Goal: Use online tool/utility: Use online tool/utility

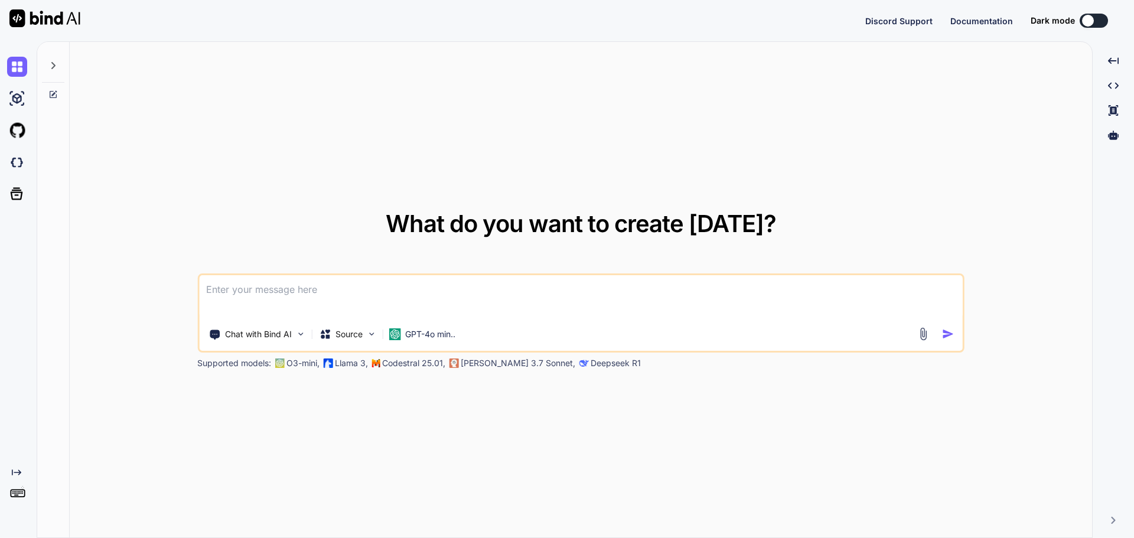
type textarea "x"
type textarea "g"
type textarea "x"
type textarea "ge"
type textarea "x"
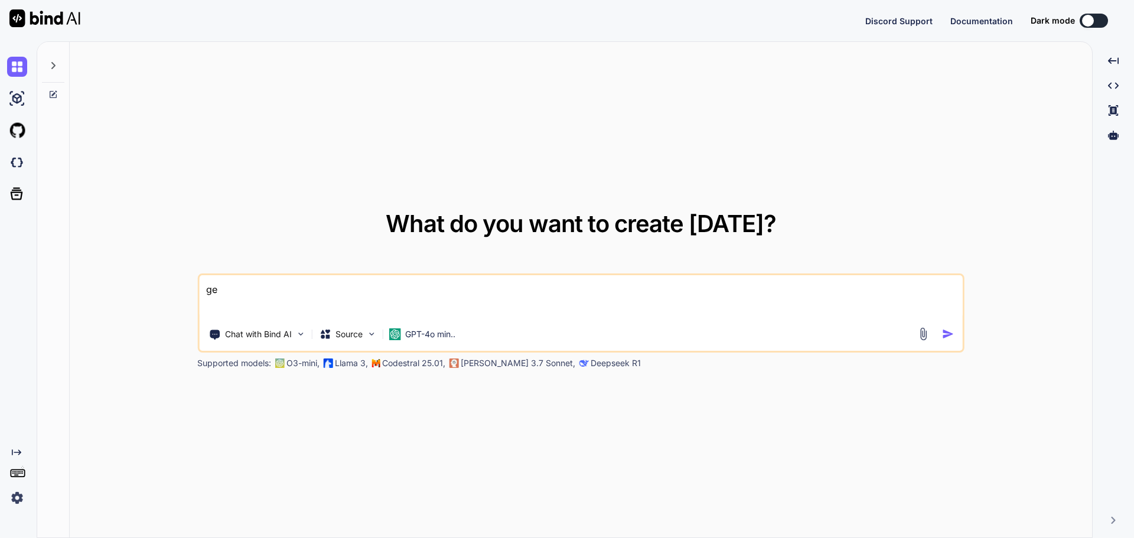
type textarea "get"
type textarea "x"
type textarea "getc"
type textarea "x"
type textarea "getco"
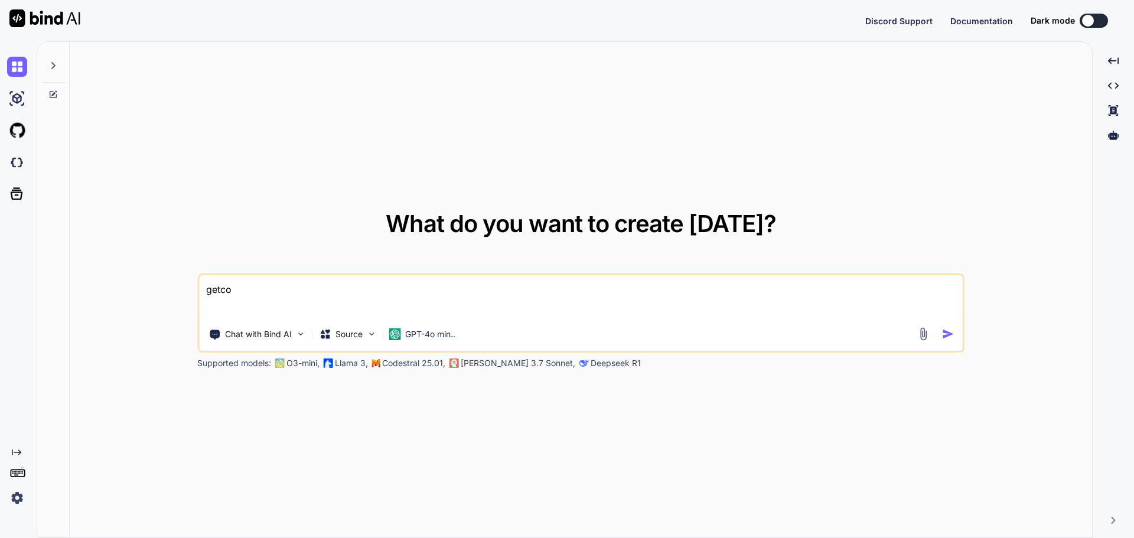
type textarea "x"
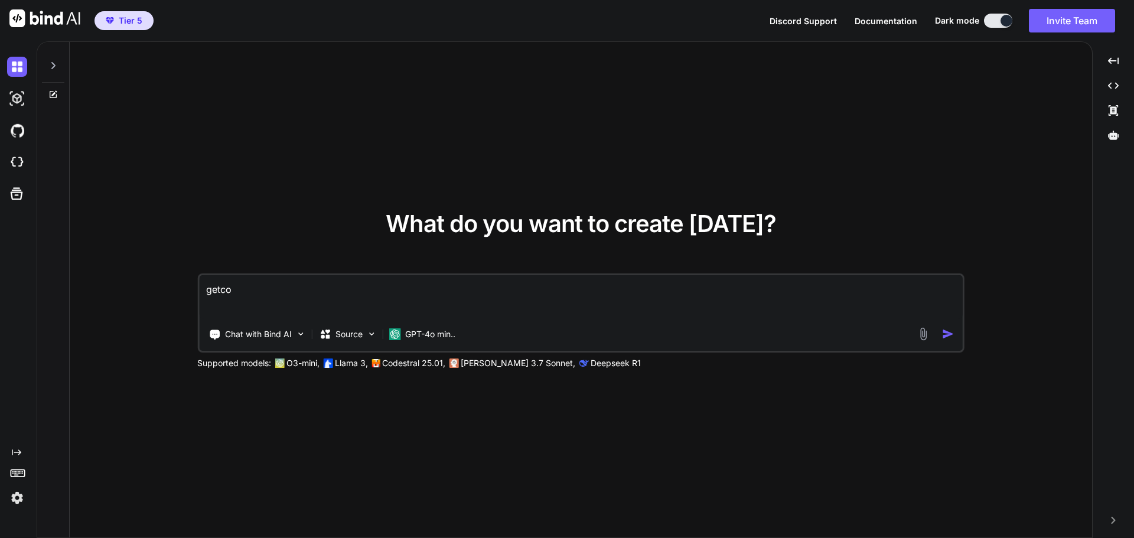
type textarea "getco"
click at [508, 129] on div "What do you want to create [DATE]? getco Chat with Bind AI Source GPT-4o min.. …" at bounding box center [581, 290] width 1023 height 497
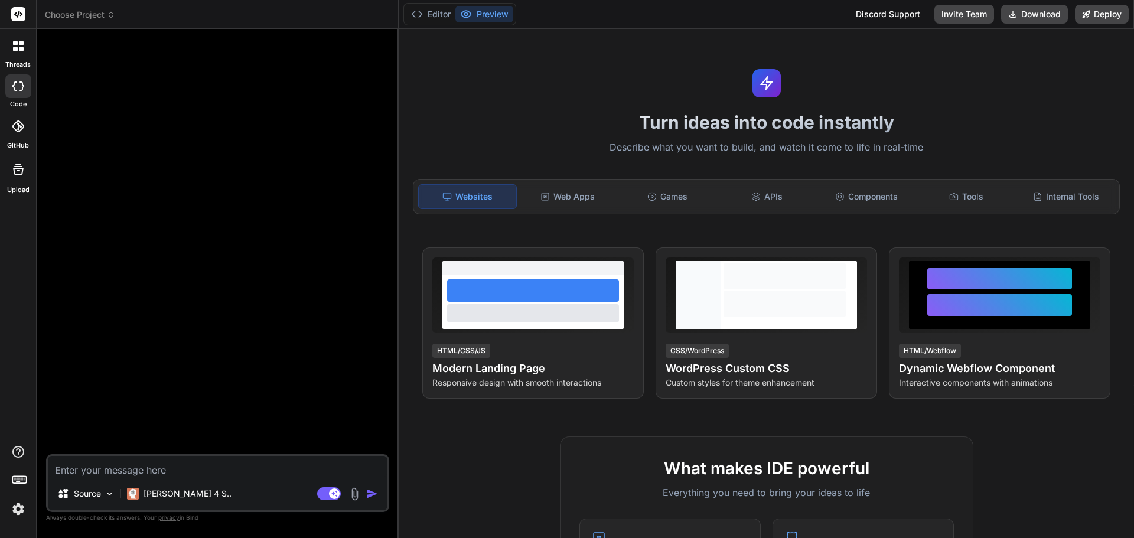
type textarea "x"
